Goal: Information Seeking & Learning: Stay updated

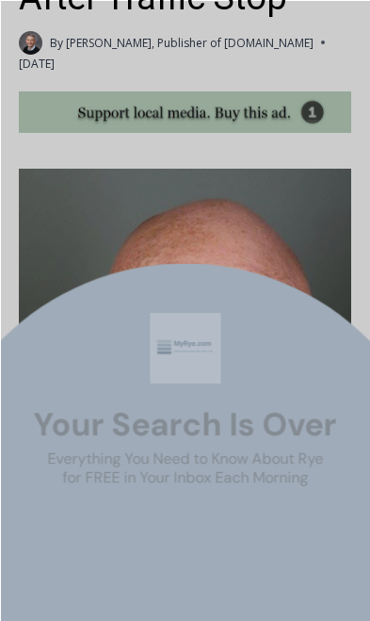
scroll to position [928, 0]
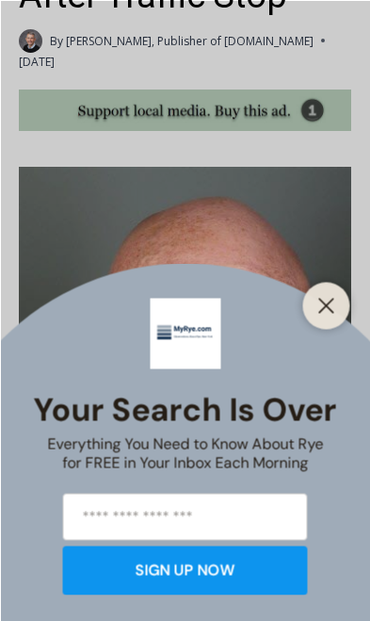
click at [336, 318] on button "Close" at bounding box center [327, 305] width 26 height 26
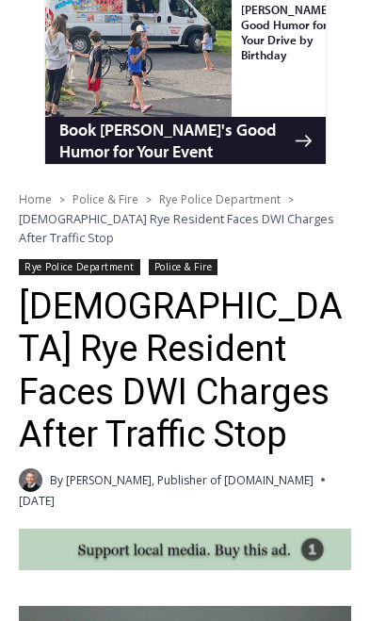
scroll to position [488, 0]
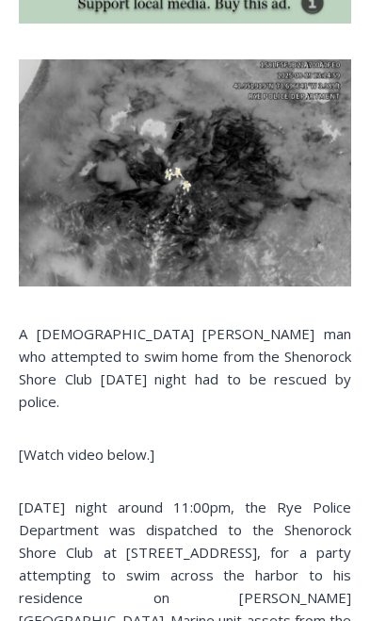
scroll to position [1165, 0]
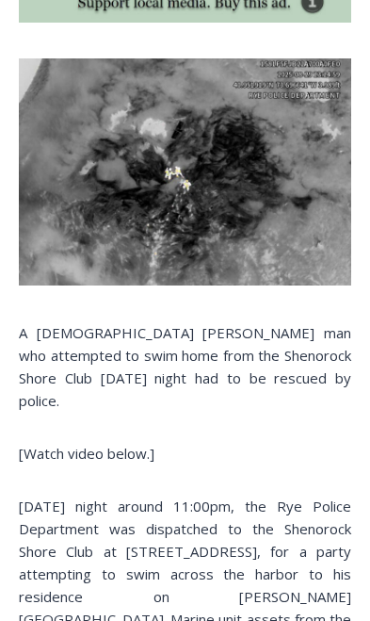
click at [195, 186] on img at bounding box center [185, 172] width 332 height 228
click at [264, 187] on img at bounding box center [185, 172] width 332 height 228
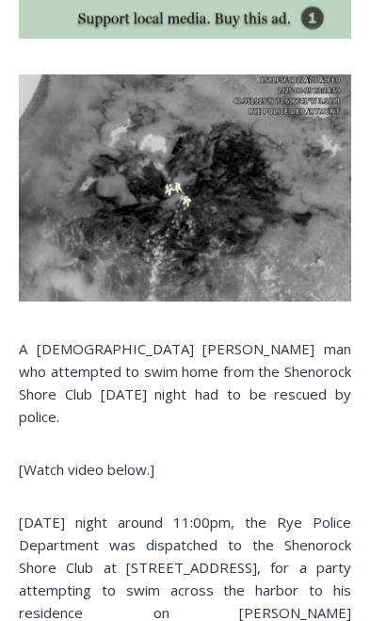
scroll to position [1076, 0]
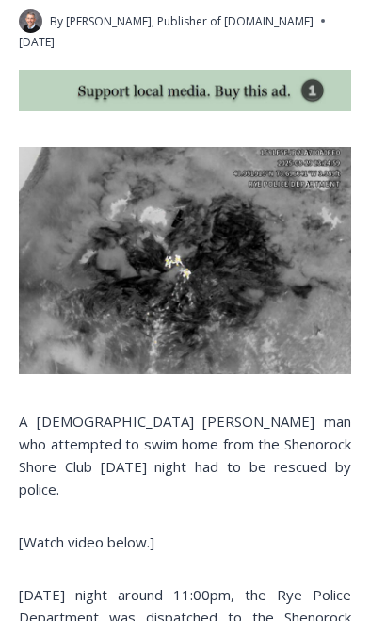
click at [242, 202] on img at bounding box center [185, 261] width 332 height 228
click at [229, 202] on img at bounding box center [185, 261] width 332 height 228
click at [189, 243] on img at bounding box center [185, 261] width 332 height 228
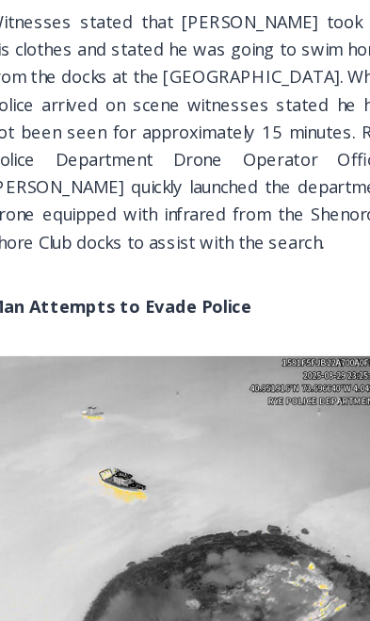
scroll to position [1928, 0]
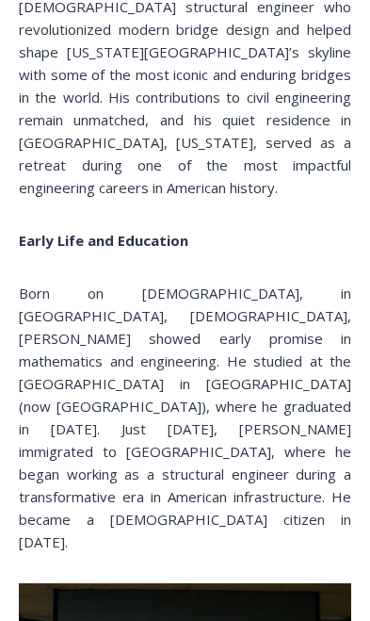
scroll to position [2145, 0]
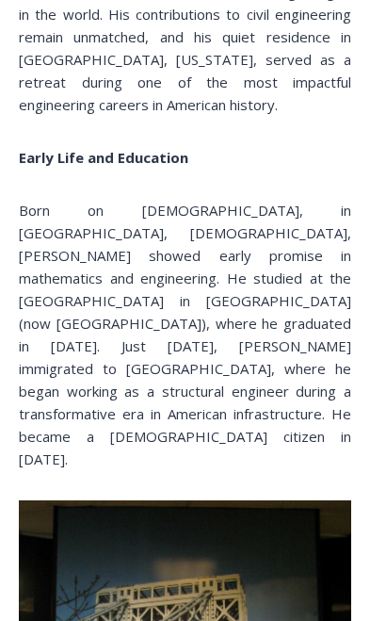
scroll to position [2225, 0]
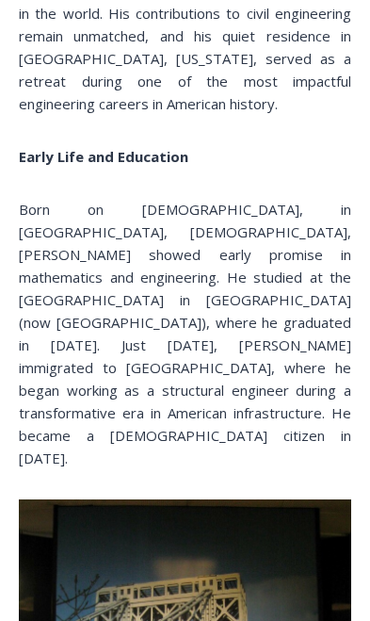
click at [287, 337] on p "Born on March 26, 1879, in Feuerthalen, Switzerland, Othmar Hermann Ammann show…" at bounding box center [185, 333] width 332 height 271
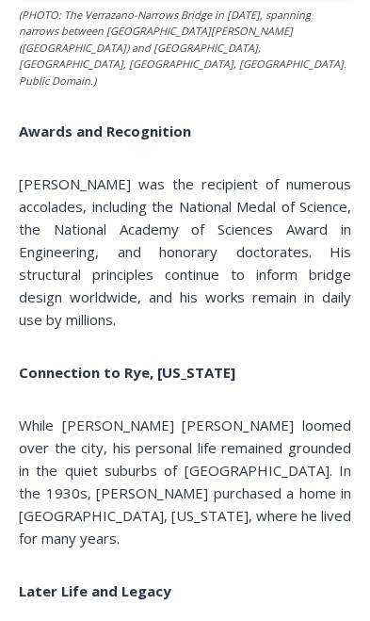
scroll to position [4209, 0]
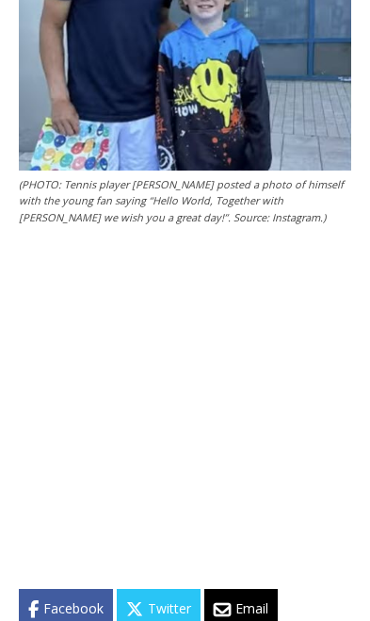
scroll to position [2667, 0]
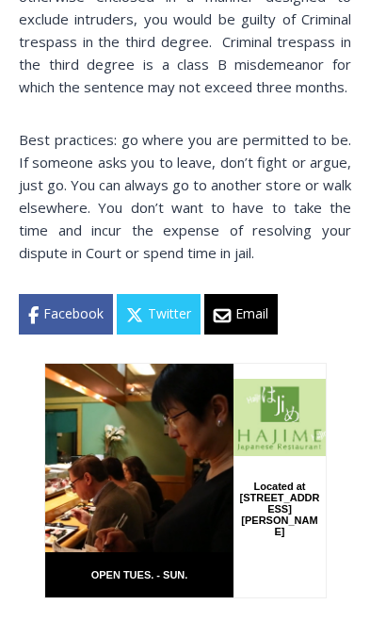
scroll to position [3661, 0]
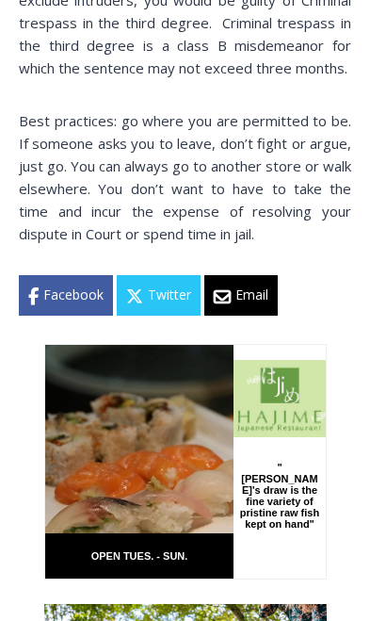
click at [299, 133] on p "Best practices: go where you are permitted to be. If someone asks you to leave,…" at bounding box center [185, 177] width 332 height 136
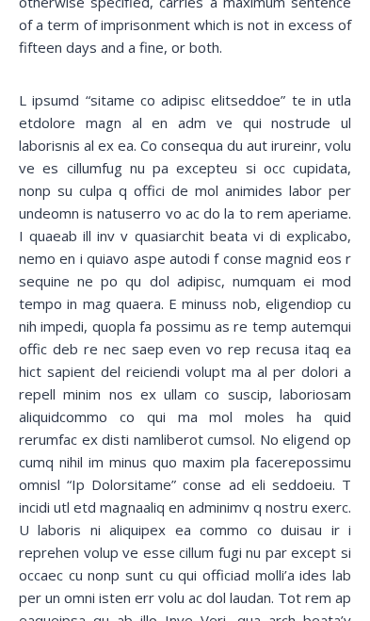
scroll to position [2573, 0]
